Goal: Entertainment & Leisure: Consume media (video, audio)

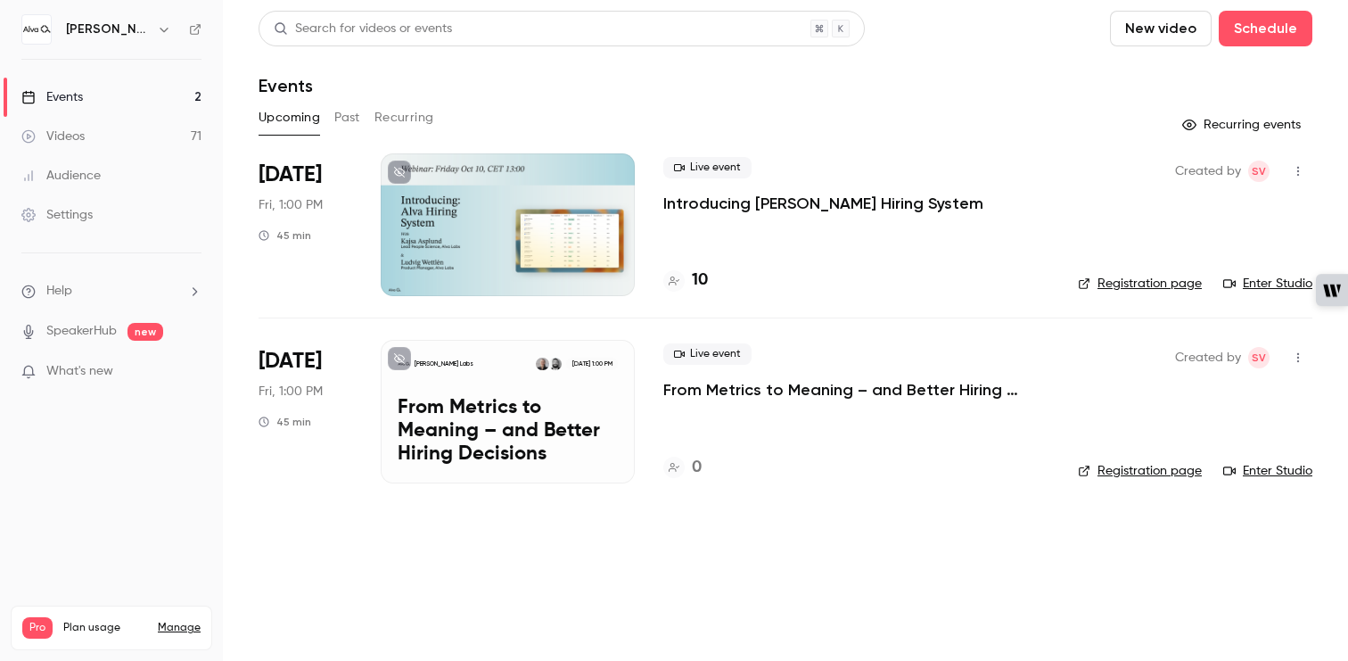
click at [708, 390] on p "From Metrics to Meaning – and Better Hiring Decisions" at bounding box center [856, 389] width 386 height 21
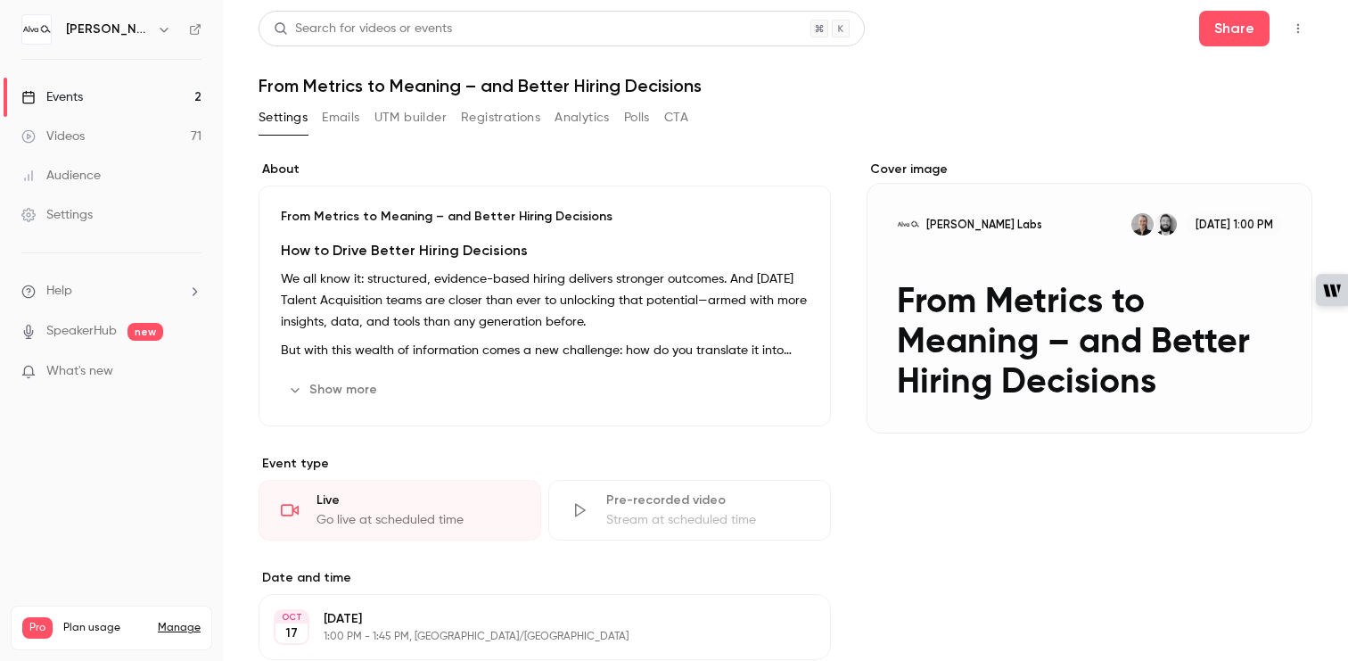
click at [1030, 289] on div "Cover image" at bounding box center [1090, 296] width 446 height 273
click at [0, 0] on input "[PERSON_NAME] Labs [DATE] 1:00 PM From Metrics to Meaning – and Better Hiring D…" at bounding box center [0, 0] width 0 height 0
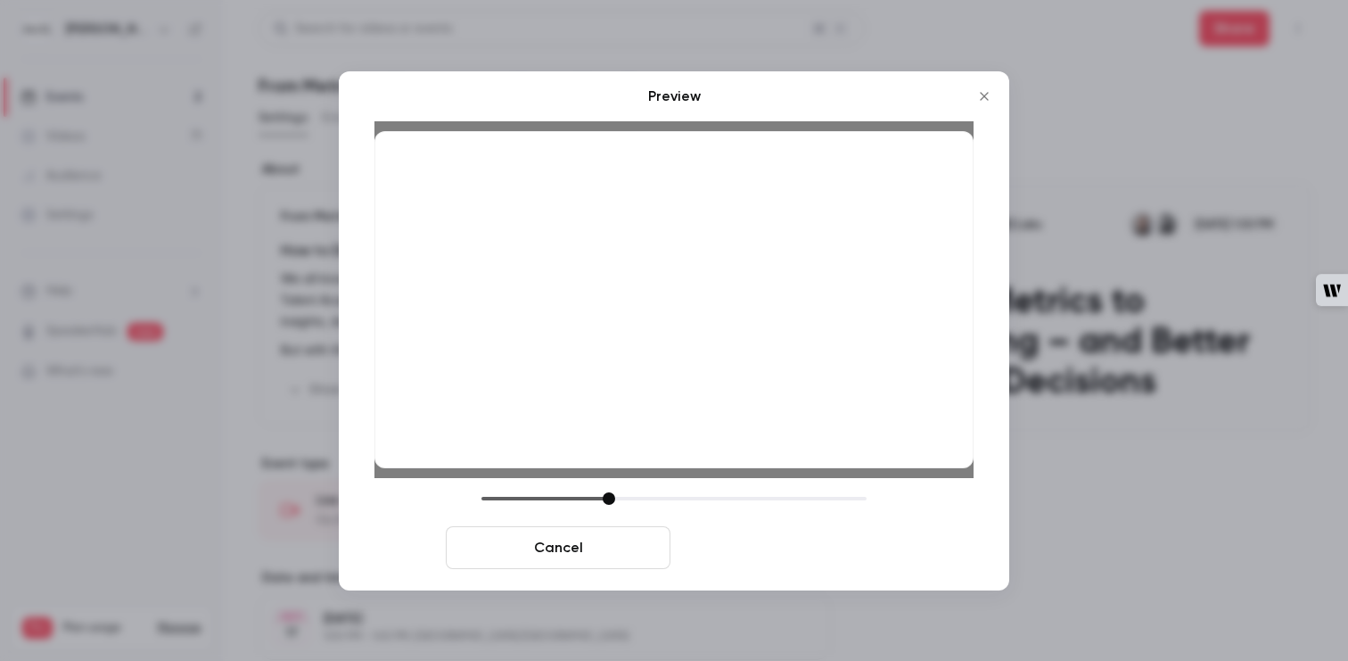
click at [778, 541] on button "Save cover" at bounding box center [790, 547] width 225 height 43
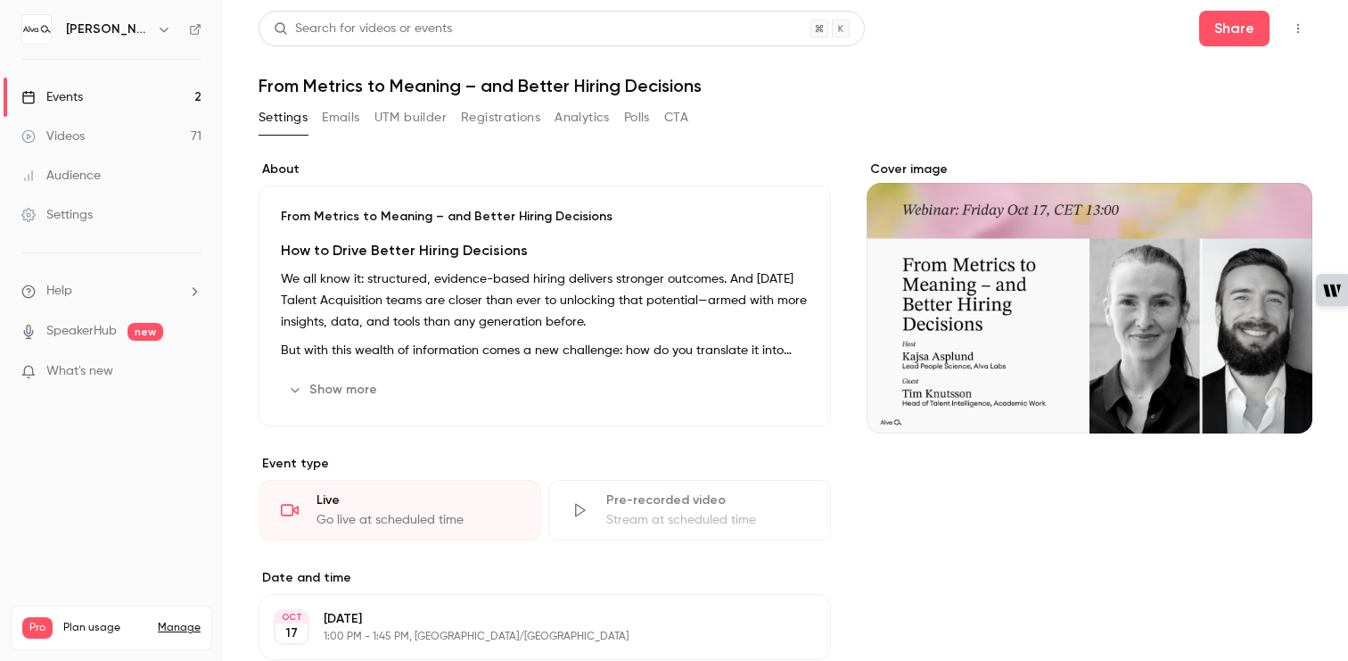
click at [345, 114] on button "Emails" at bounding box center [340, 117] width 37 height 29
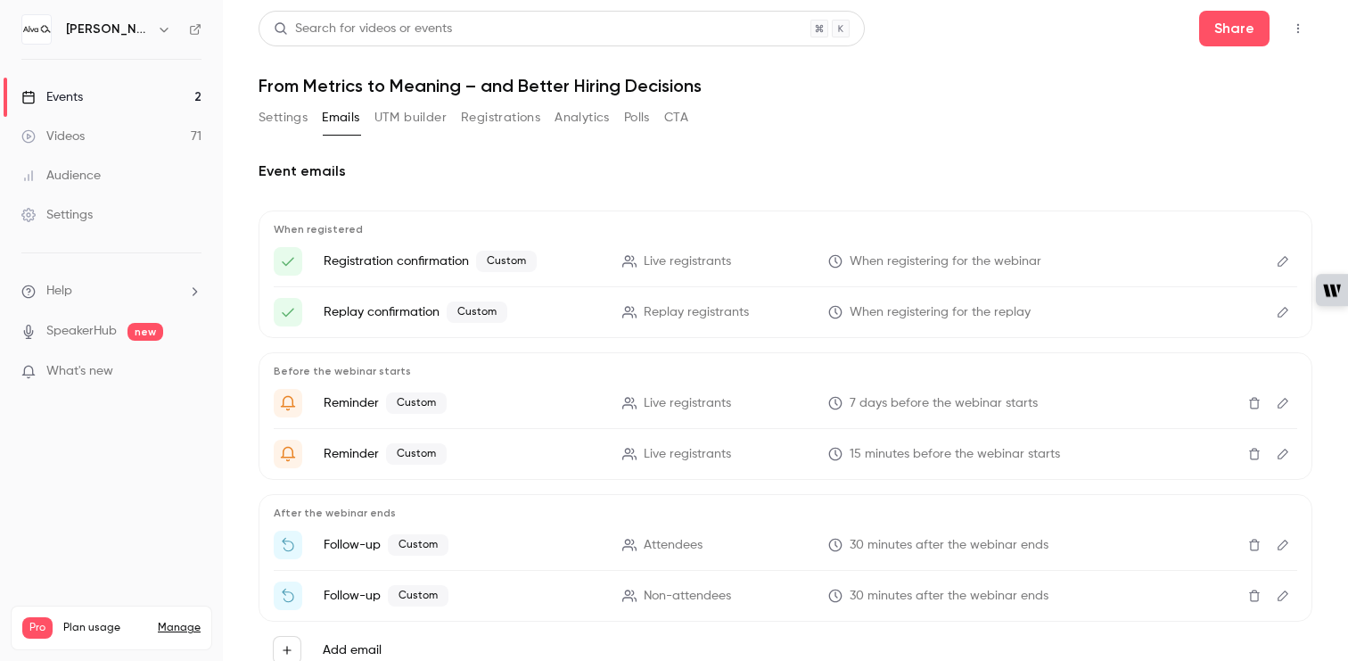
click at [1285, 259] on icon "Edit" at bounding box center [1283, 261] width 14 height 12
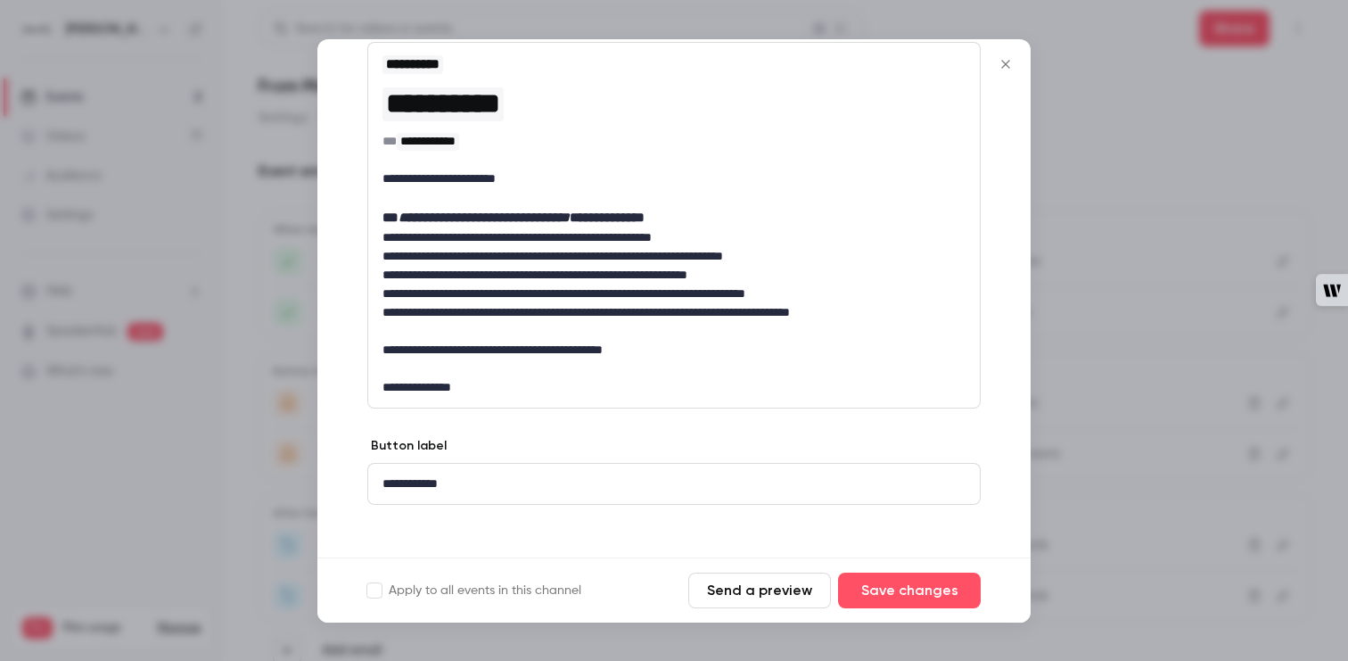
scroll to position [230, 0]
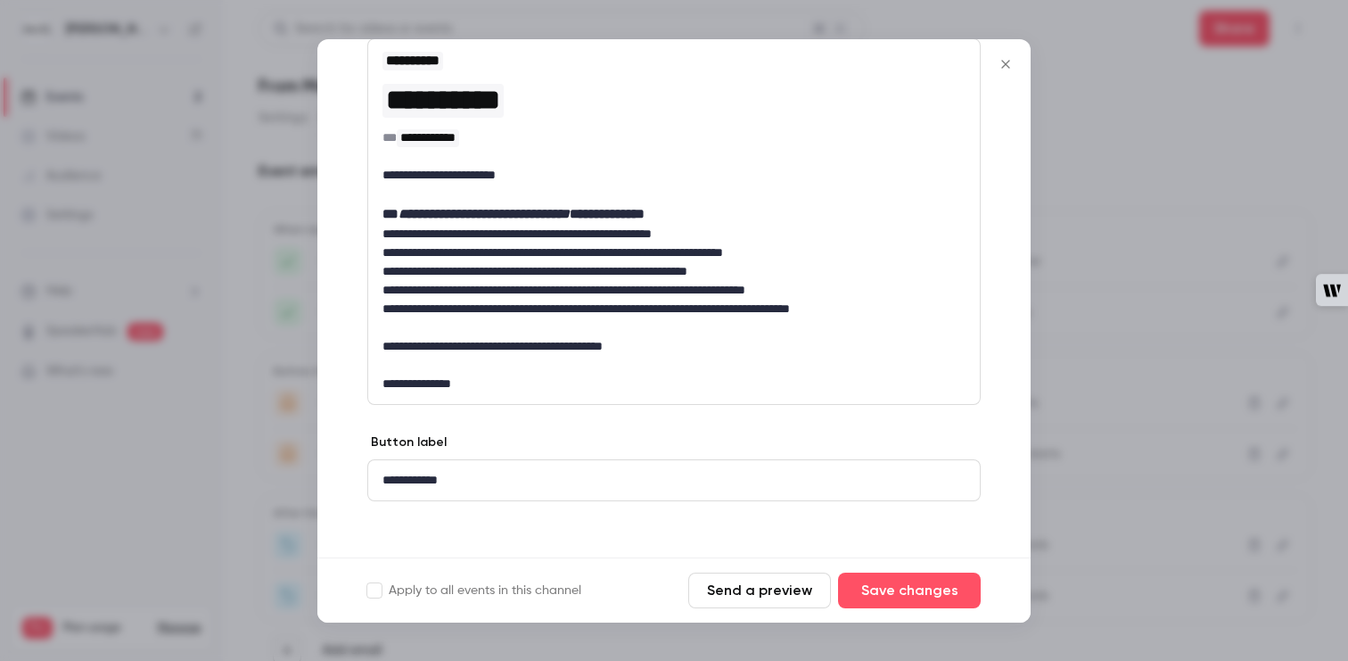
click at [1004, 67] on icon "Close" at bounding box center [1005, 64] width 21 height 14
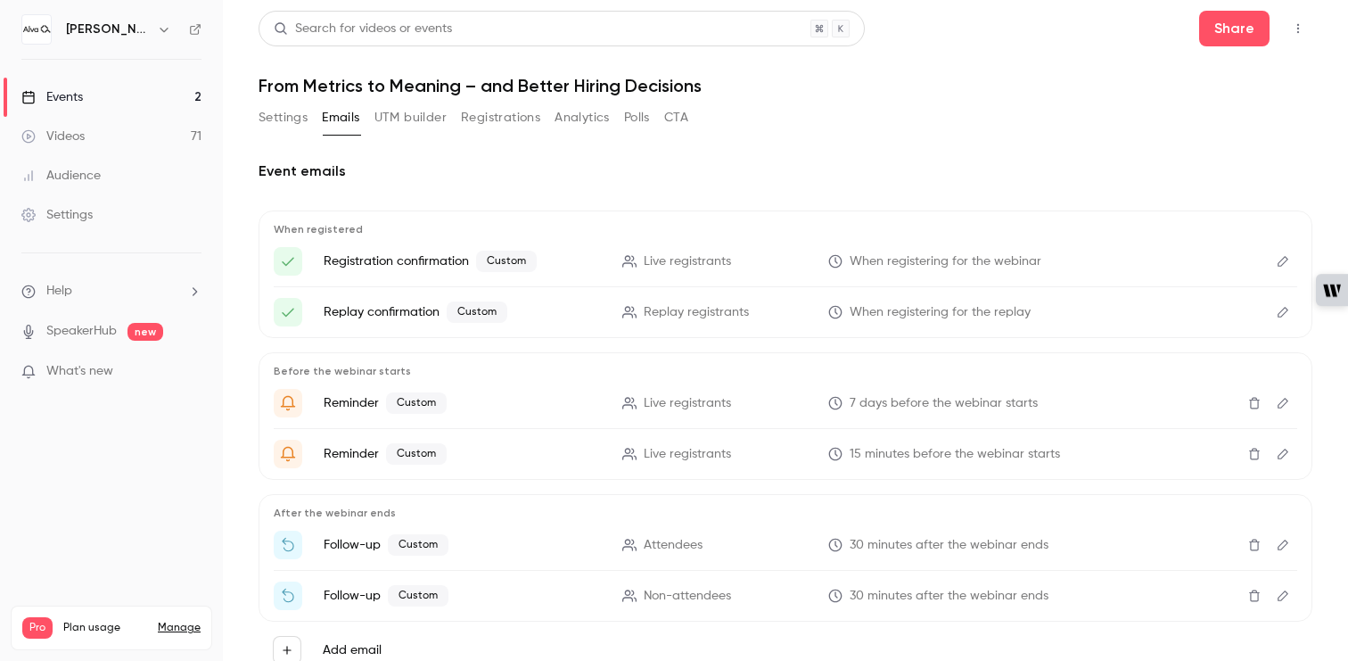
click at [274, 119] on button "Settings" at bounding box center [283, 117] width 49 height 29
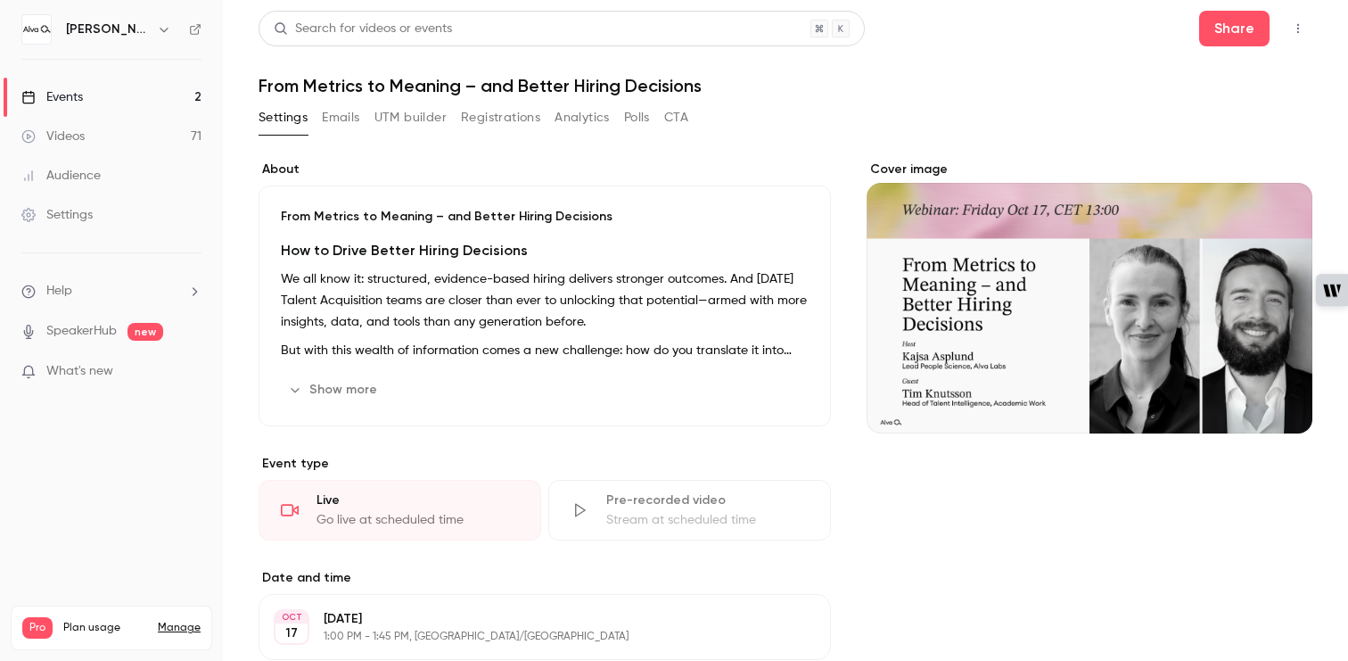
click at [84, 93] on link "Events 2" at bounding box center [111, 97] width 223 height 39
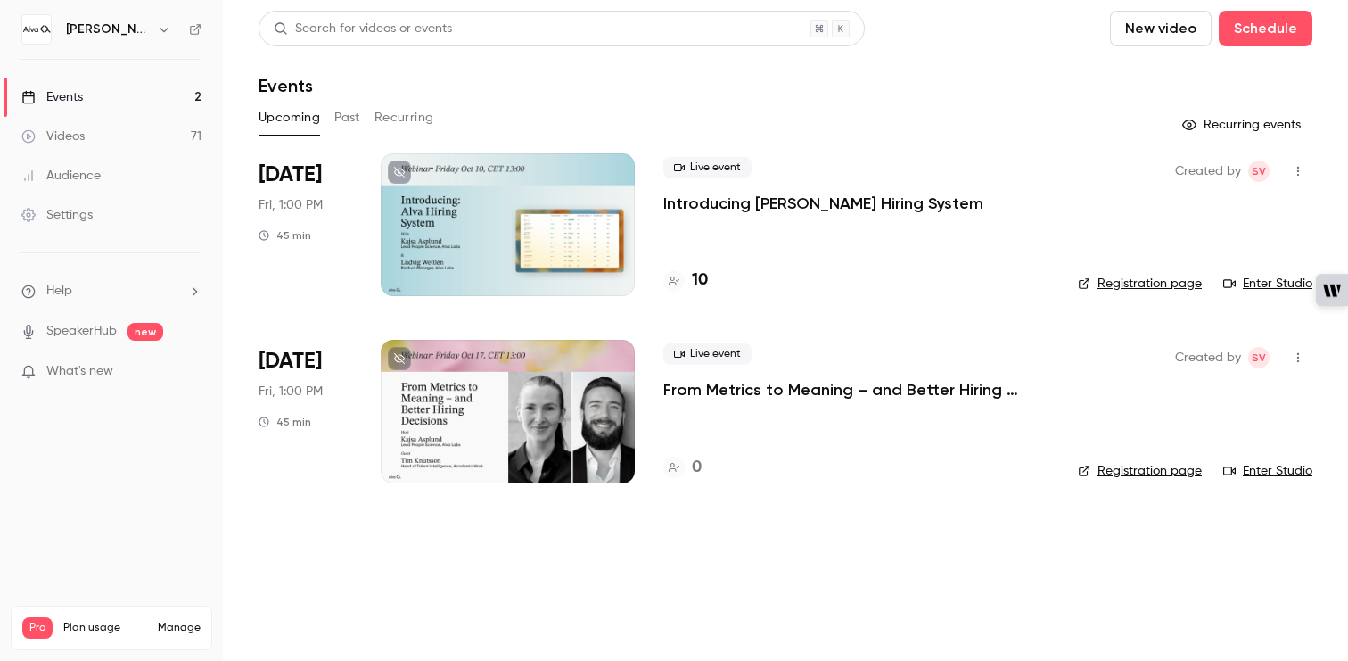
click at [351, 110] on button "Past" at bounding box center [347, 117] width 26 height 29
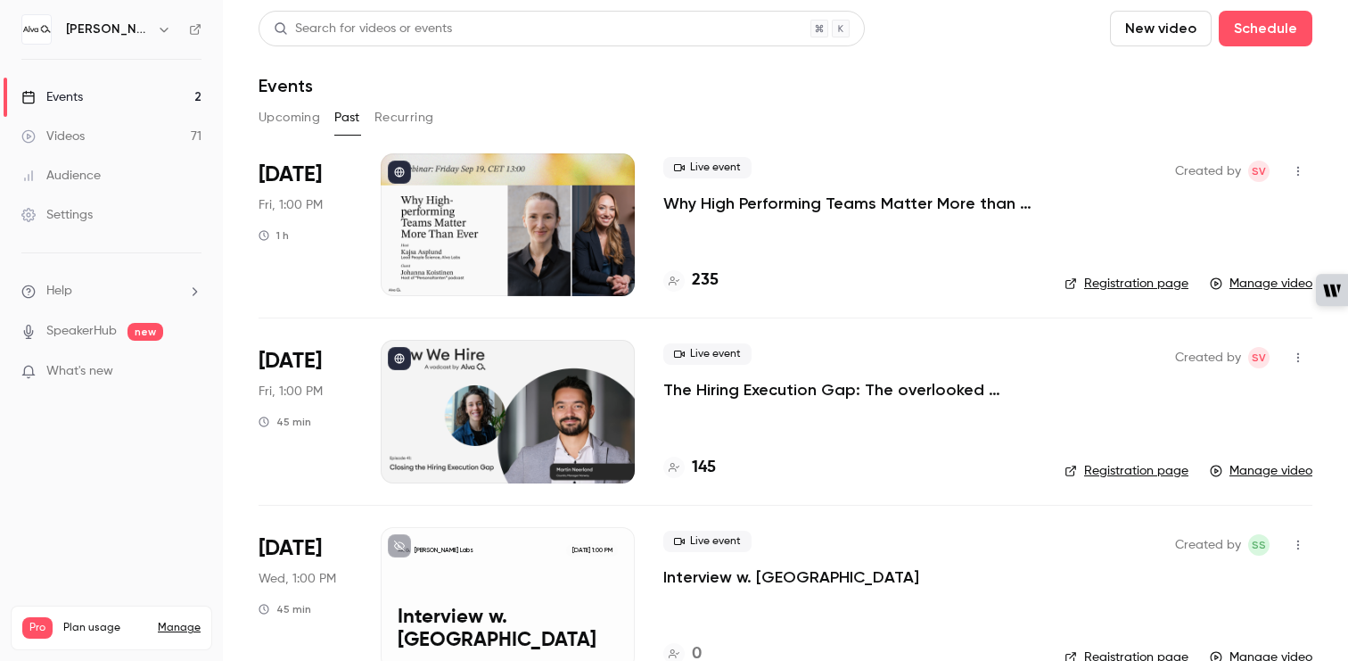
click at [721, 202] on p "Why High Performing Teams Matter More than Ever" at bounding box center [849, 203] width 373 height 21
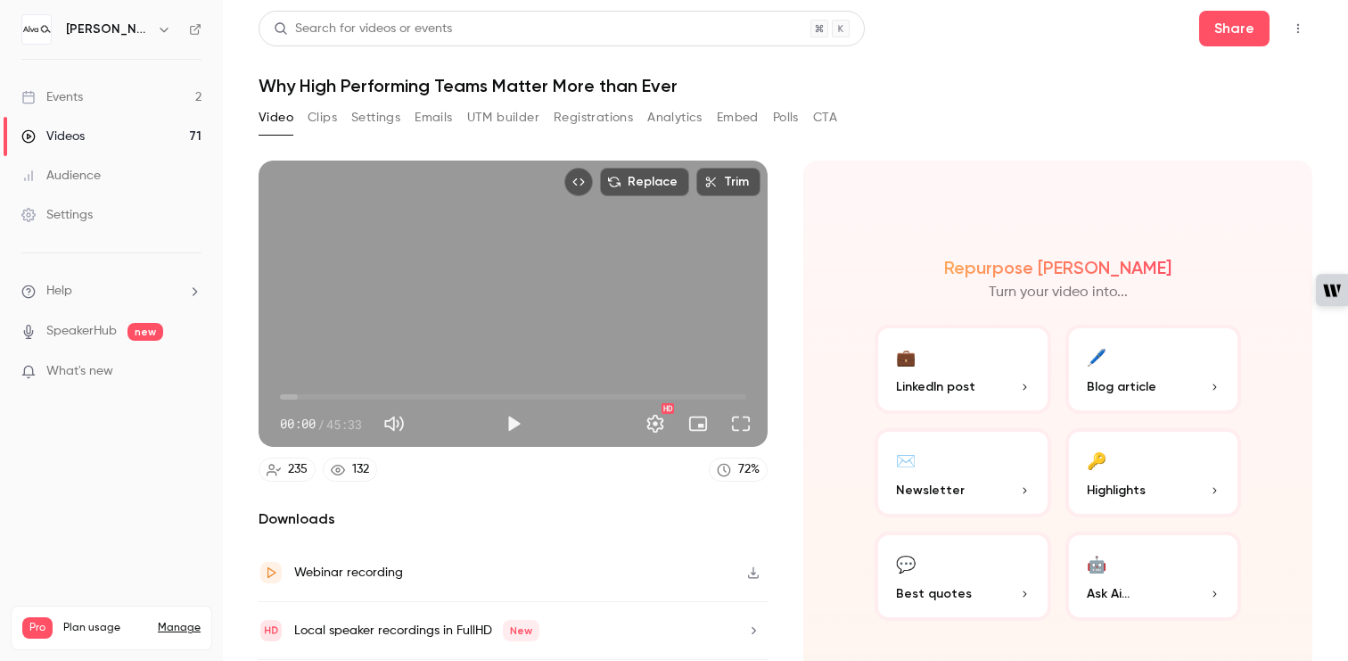
click at [640, 185] on button "Replace" at bounding box center [644, 182] width 89 height 29
click at [512, 423] on button "Play" at bounding box center [514, 424] width 36 height 36
click at [393, 392] on span "00:03" at bounding box center [513, 397] width 466 height 29
click at [737, 424] on button "Full screen" at bounding box center [741, 424] width 36 height 36
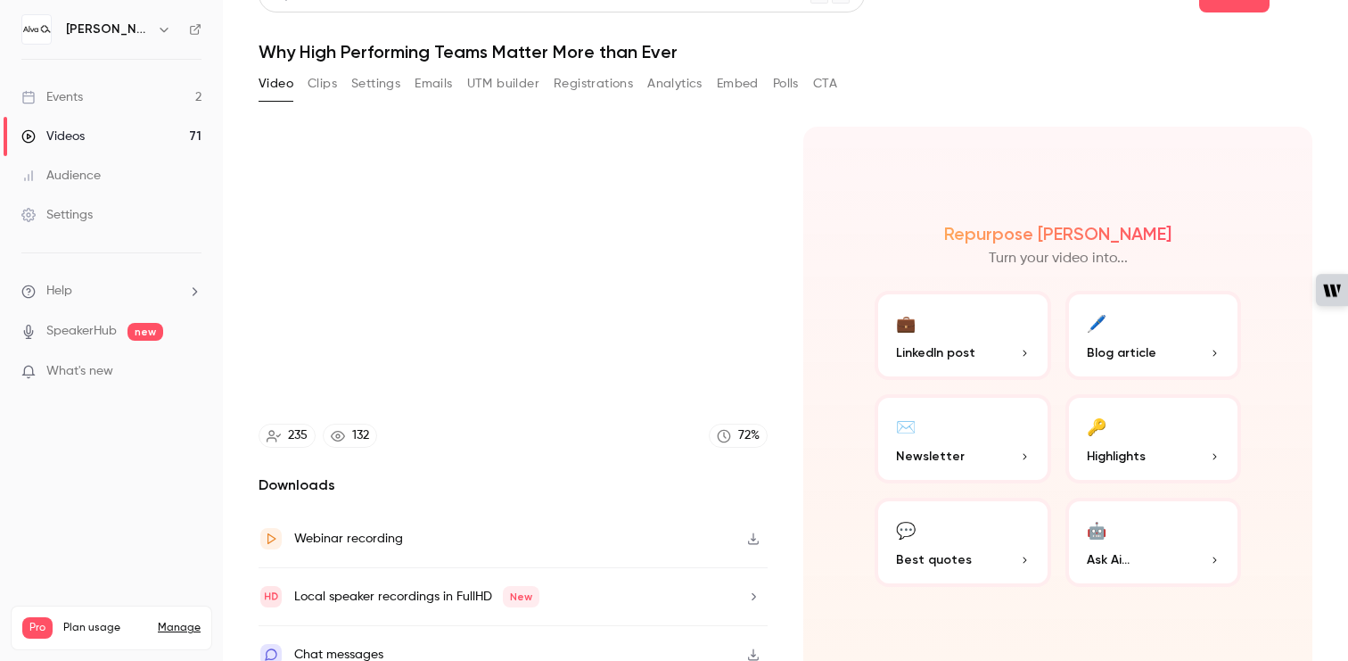
scroll to position [56, 0]
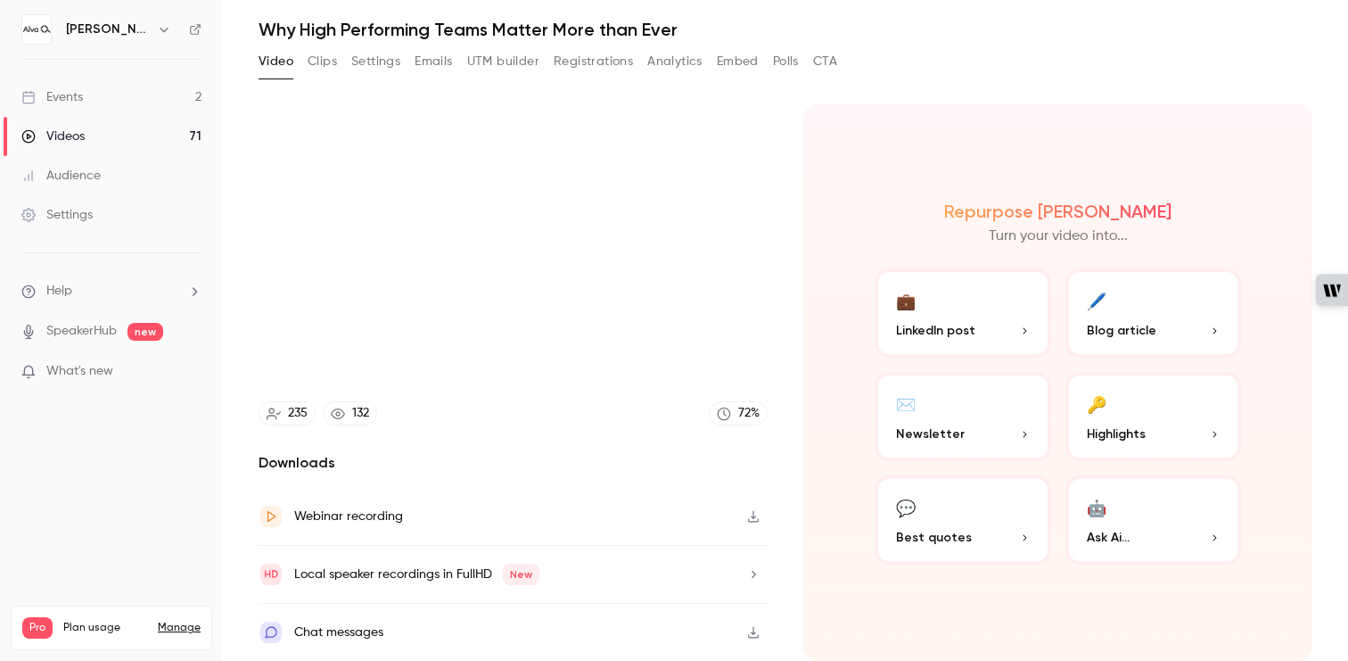
type input "****"
